Goal: Task Accomplishment & Management: Use online tool/utility

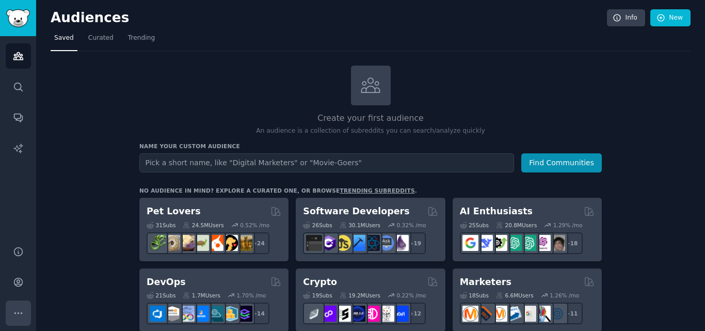
click at [15, 318] on button "More" at bounding box center [18, 312] width 25 height 25
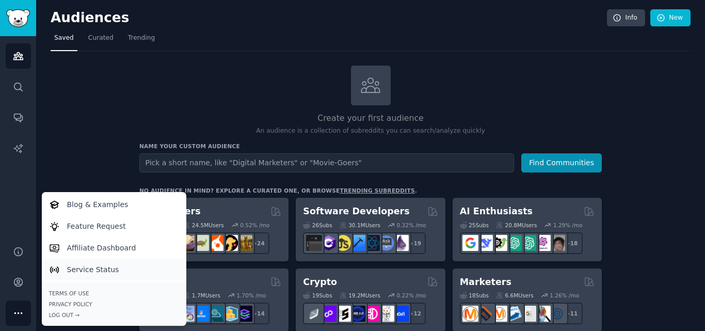
click at [141, 270] on link "Service Status" at bounding box center [113, 270] width 141 height 22
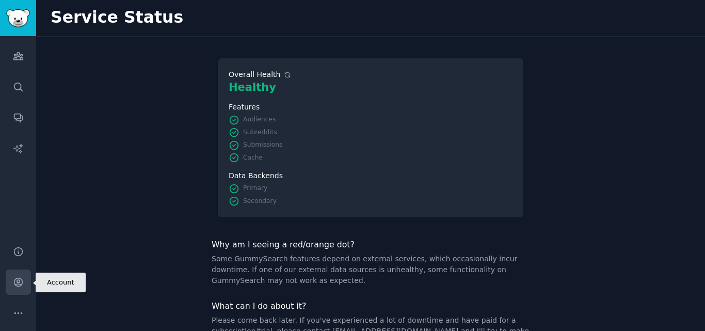
click at [10, 272] on link "Account" at bounding box center [18, 281] width 25 height 25
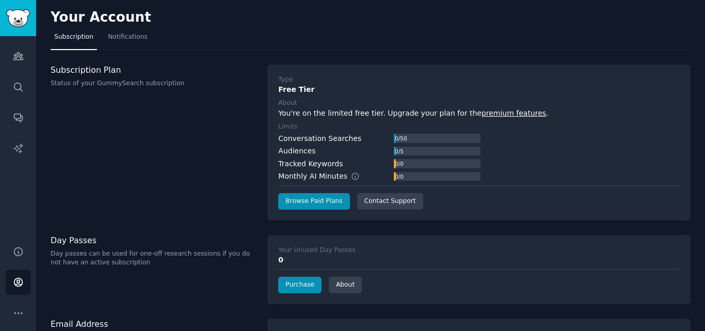
click at [487, 111] on link "premium features" at bounding box center [513, 113] width 65 height 8
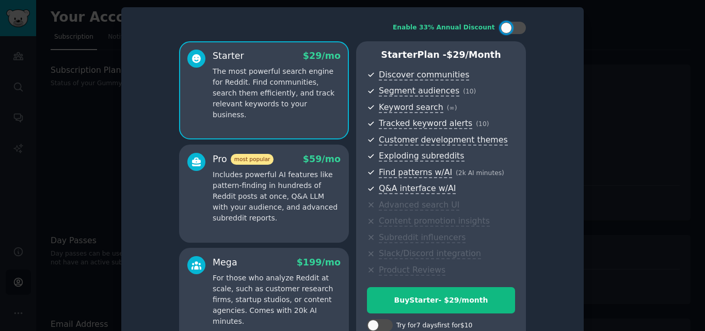
click at [704, 187] on div at bounding box center [352, 165] width 705 height 331
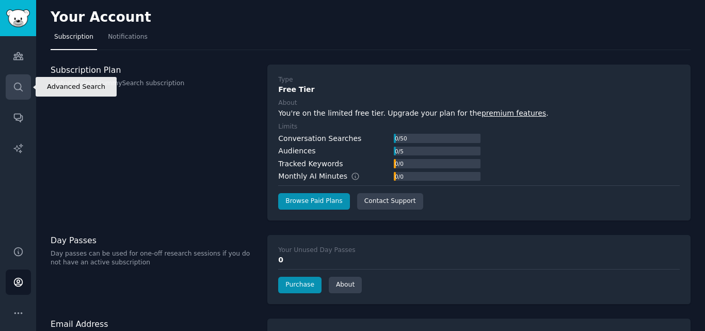
click at [15, 94] on link "Search" at bounding box center [18, 86] width 25 height 25
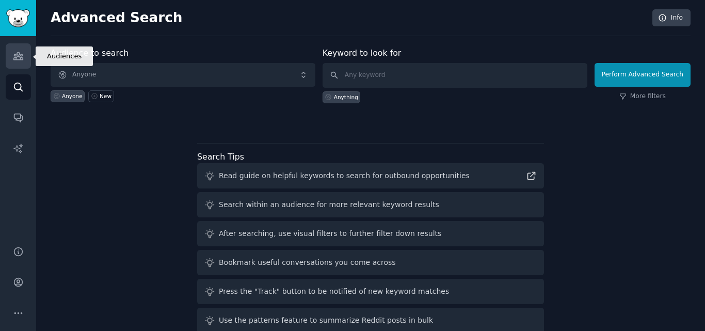
click at [23, 62] on link "Audiences" at bounding box center [18, 55] width 25 height 25
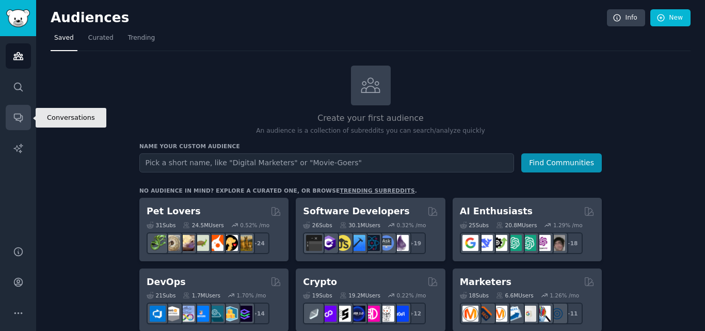
click at [16, 118] on icon "Sidebar" at bounding box center [18, 118] width 8 height 8
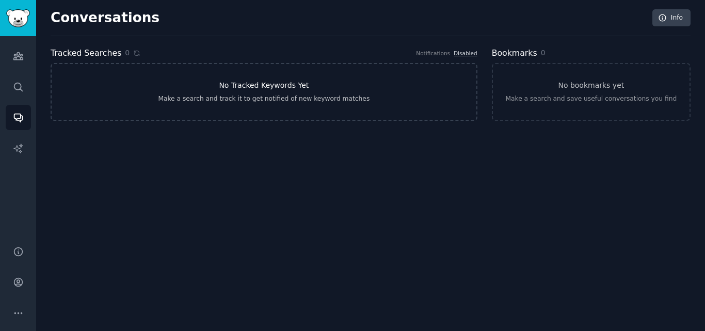
click at [267, 90] on h3 "No Tracked Keywords Yet" at bounding box center [264, 85] width 90 height 11
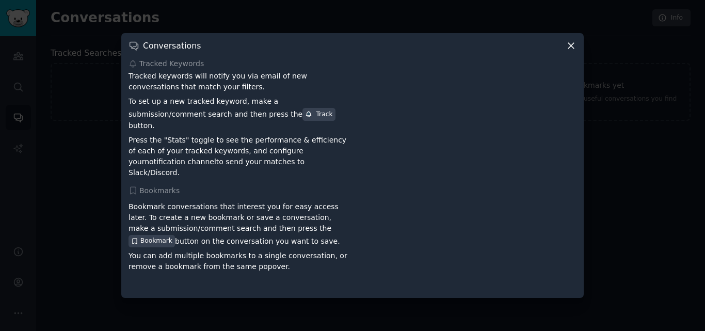
click at [572, 50] on icon at bounding box center [571, 45] width 11 height 11
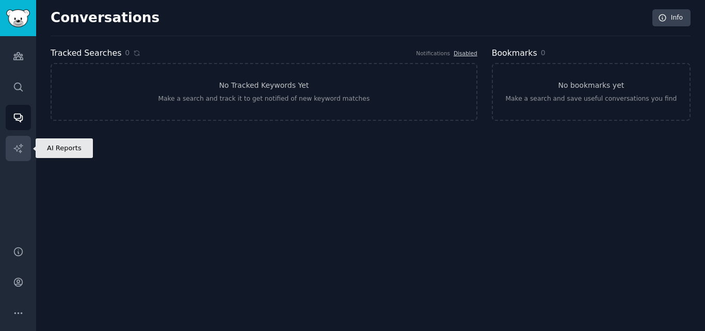
click at [11, 136] on link "AI Reports" at bounding box center [18, 148] width 25 height 25
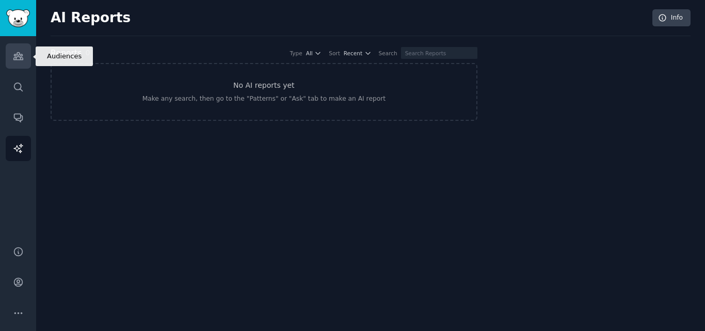
click at [25, 67] on link "Audiences" at bounding box center [18, 55] width 25 height 25
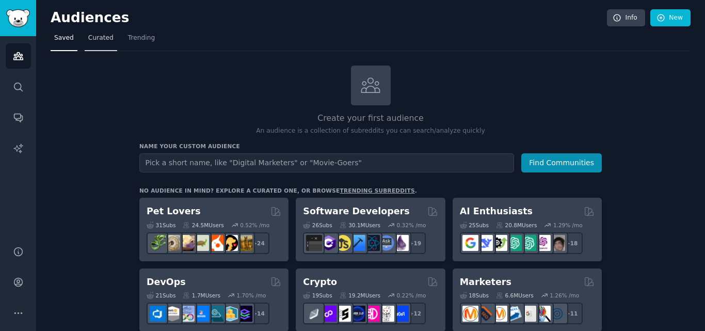
click at [88, 34] on span "Curated" at bounding box center [100, 38] width 25 height 9
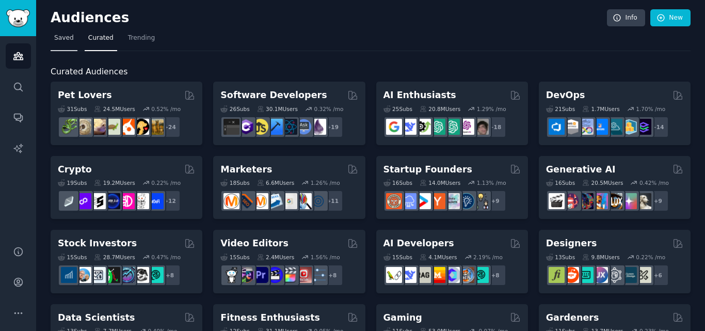
click at [62, 40] on span "Saved" at bounding box center [64, 38] width 20 height 9
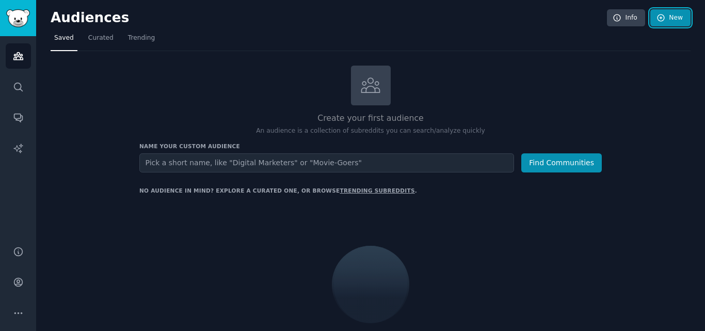
click at [683, 23] on link "New" at bounding box center [670, 18] width 40 height 18
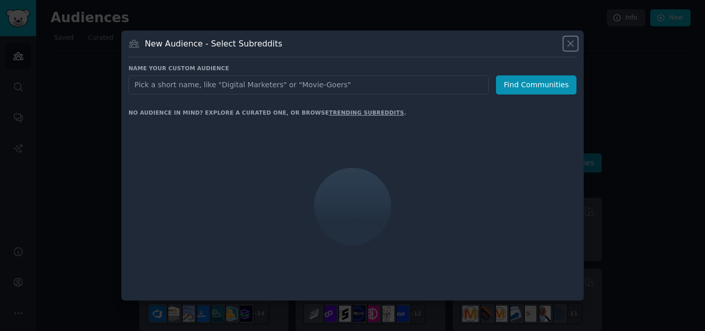
click at [567, 46] on icon at bounding box center [570, 43] width 11 height 11
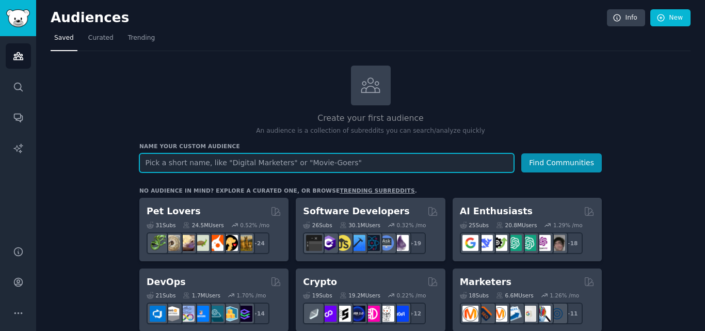
click at [218, 158] on input "text" at bounding box center [326, 162] width 375 height 19
